Goal: Task Accomplishment & Management: Use online tool/utility

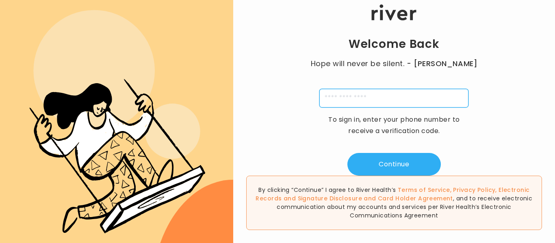
click at [366, 102] on input "tel" at bounding box center [393, 98] width 149 height 19
type input "**********"
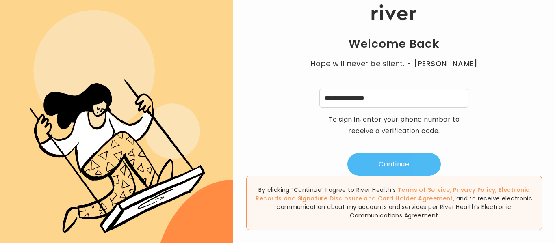
click at [390, 163] on button "Continue" at bounding box center [393, 164] width 93 height 23
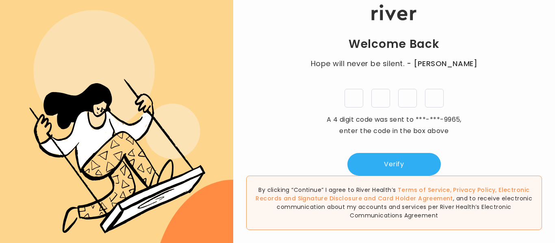
click at [354, 97] on input "tel" at bounding box center [353, 98] width 19 height 19
type input "*"
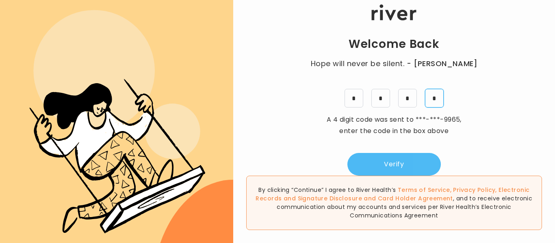
type input "*"
click at [366, 158] on button "Verify" at bounding box center [393, 164] width 93 height 23
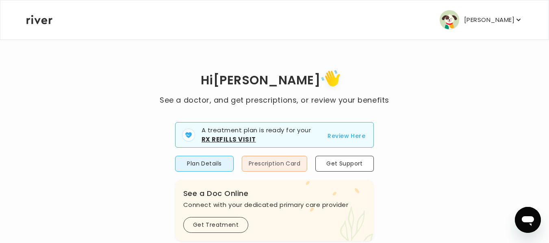
click at [280, 162] on button "Prescription Card" at bounding box center [274, 164] width 65 height 16
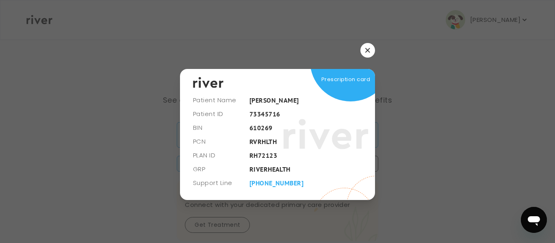
click at [369, 45] on button "button" at bounding box center [367, 50] width 15 height 15
